Goal: Book appointment/travel/reservation

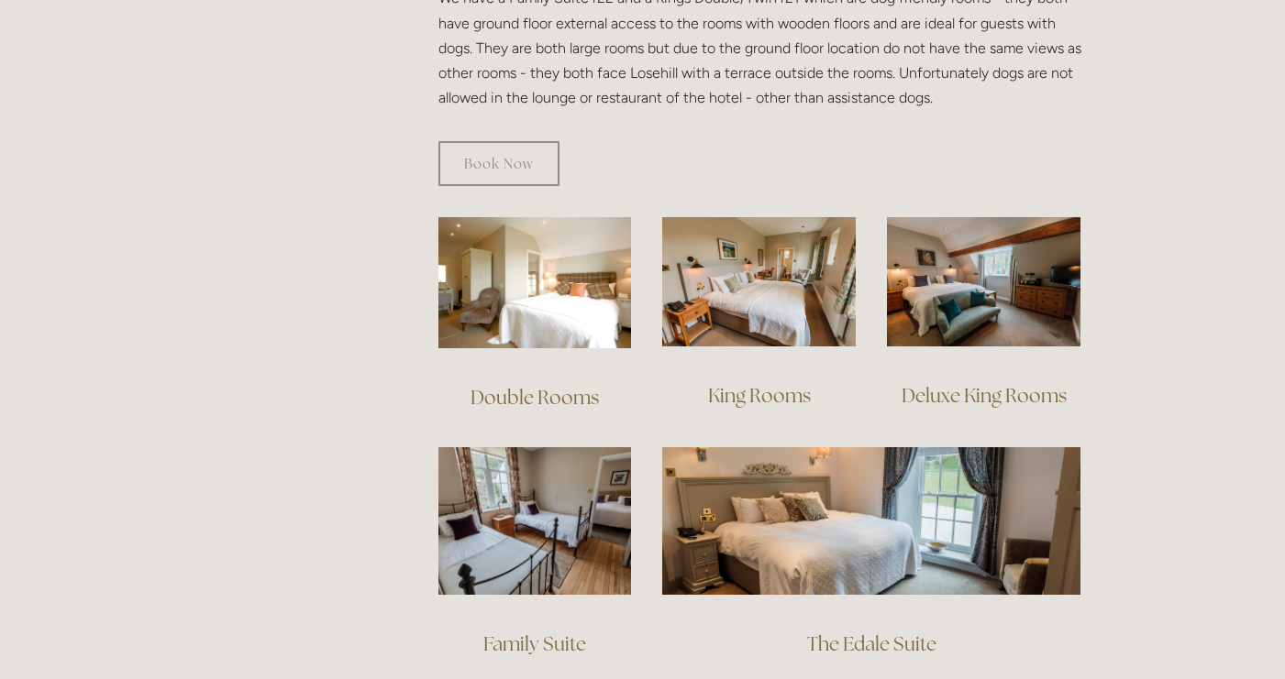
scroll to position [1139, 0]
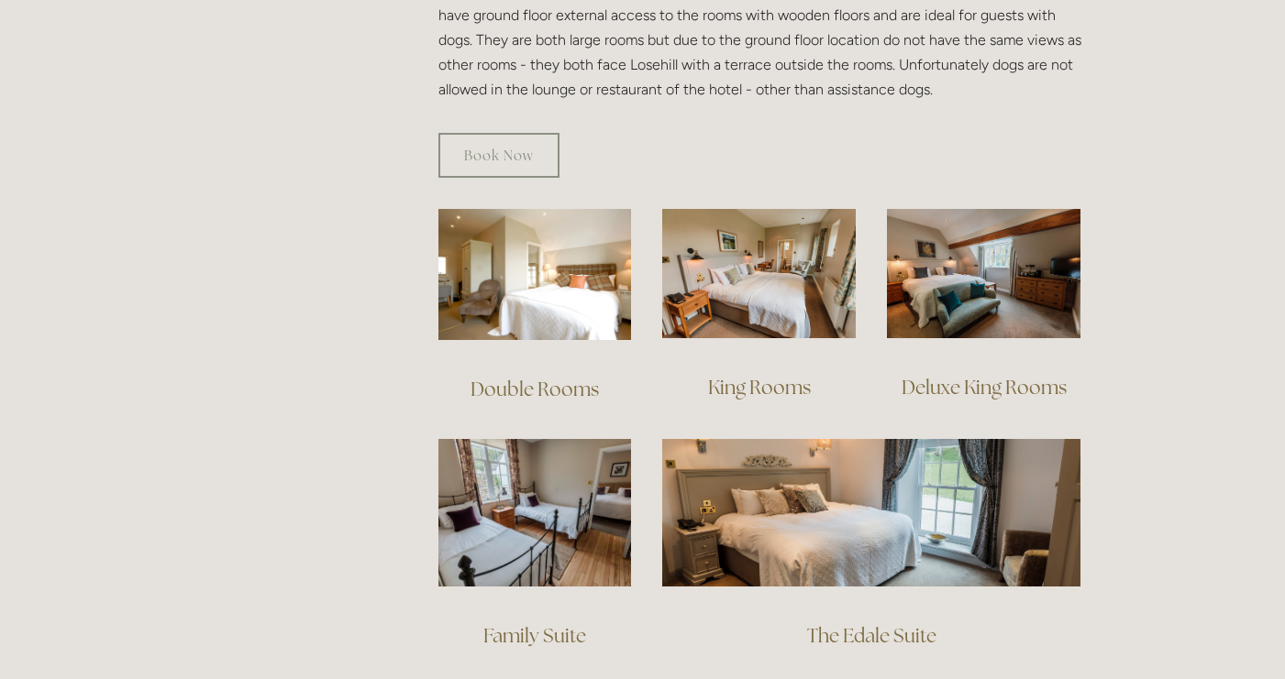
click at [541, 377] on link "Double Rooms" at bounding box center [534, 389] width 128 height 25
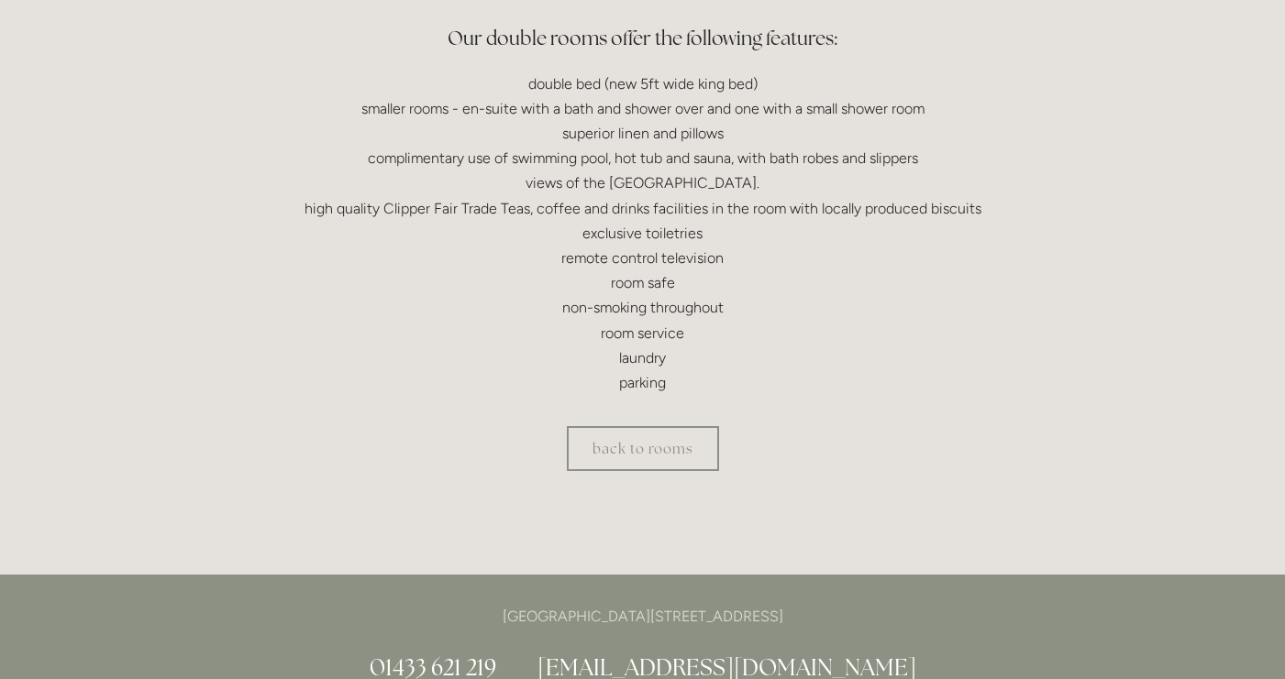
scroll to position [573, 0]
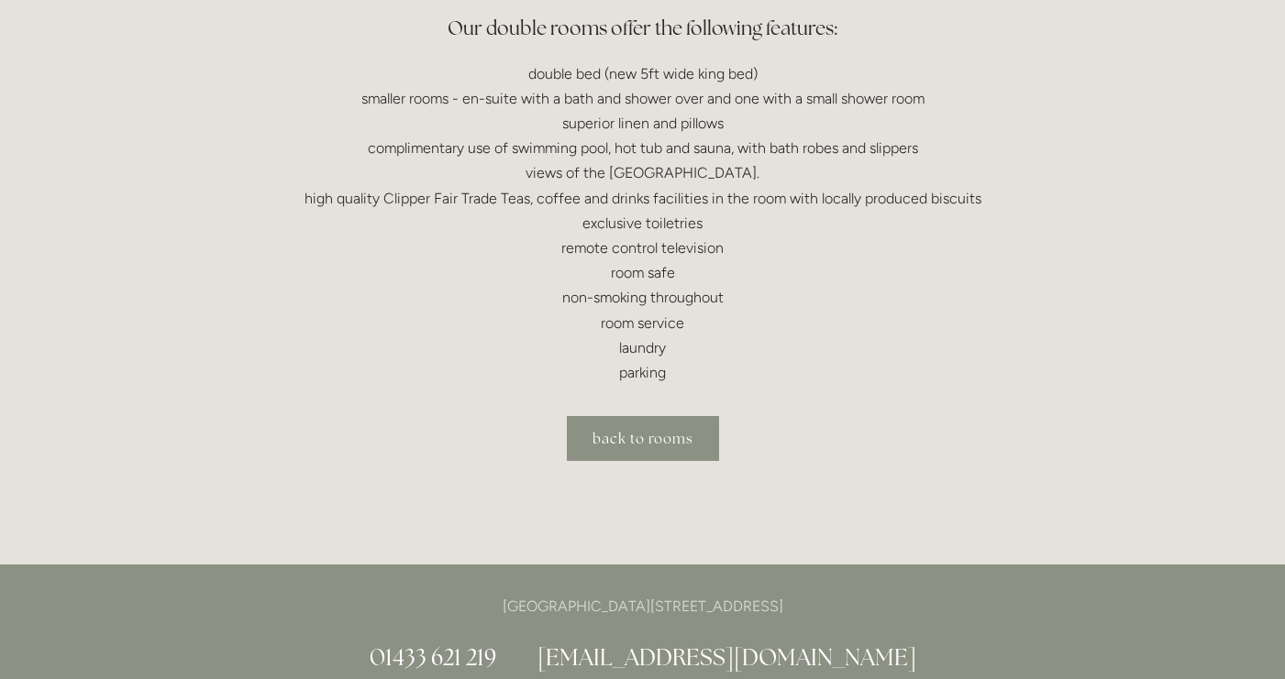
click at [603, 436] on link "back to rooms" at bounding box center [643, 438] width 152 height 45
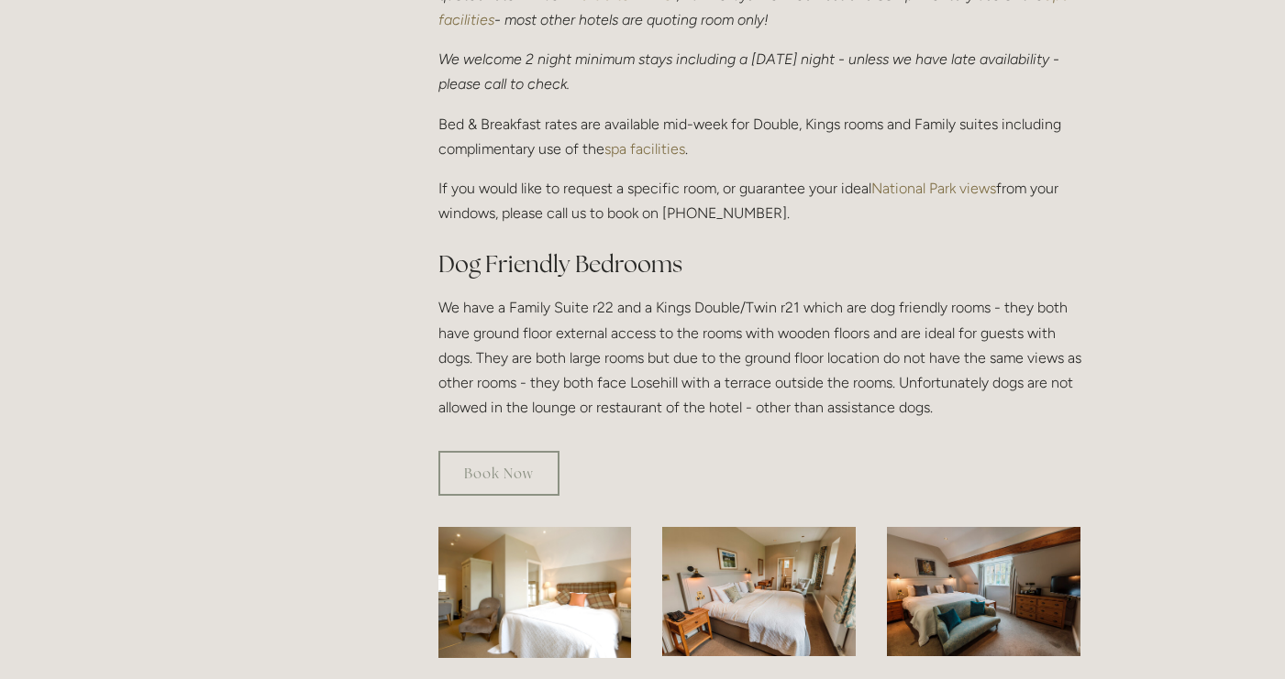
scroll to position [810, 0]
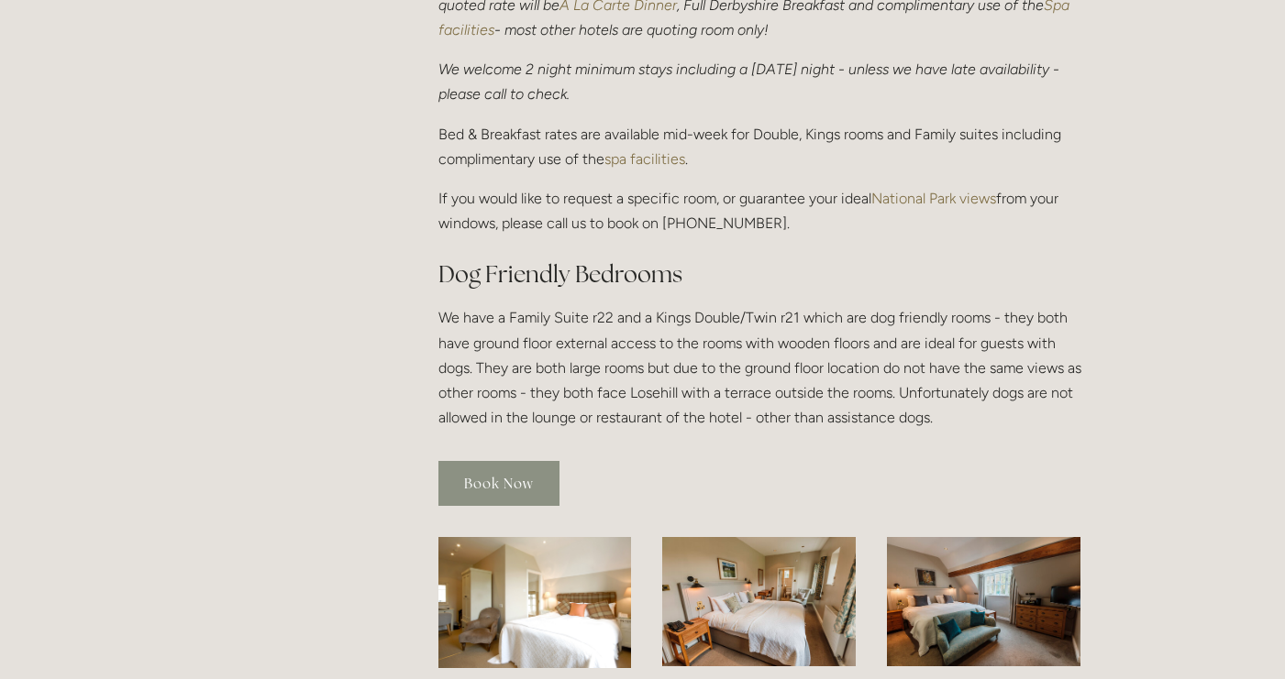
click at [488, 461] on link "Book Now" at bounding box center [498, 483] width 121 height 45
